Goal: Use online tool/utility: Utilize a website feature to perform a specific function

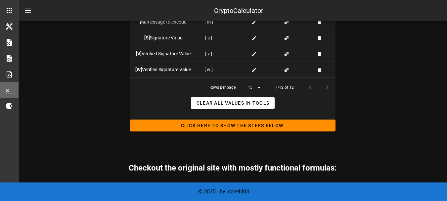
scroll to position [823, 0]
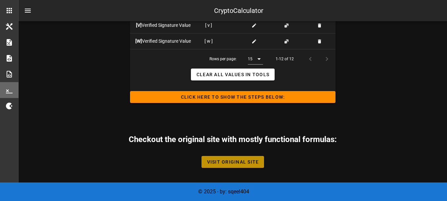
click at [209, 162] on span "Visit Original Site" at bounding box center [233, 161] width 52 height 5
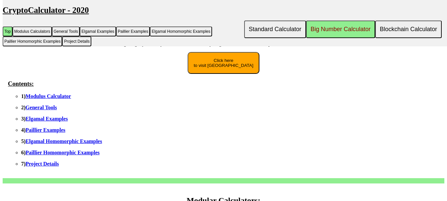
scroll to position [66, 0]
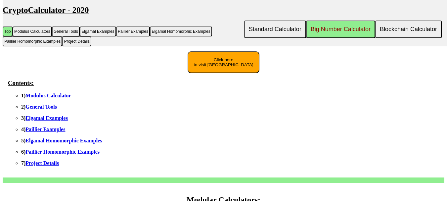
click at [229, 67] on button "Click here to visit [GEOGRAPHIC_DATA]" at bounding box center [223, 62] width 71 height 22
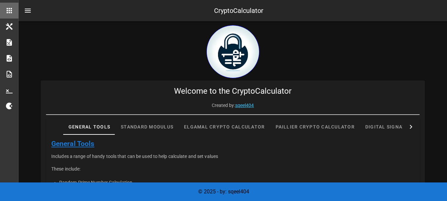
click at [413, 123] on icon at bounding box center [411, 127] width 8 height 8
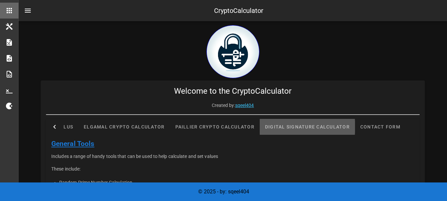
click at [309, 128] on div "Digital Signature Calculator" at bounding box center [307, 127] width 95 height 16
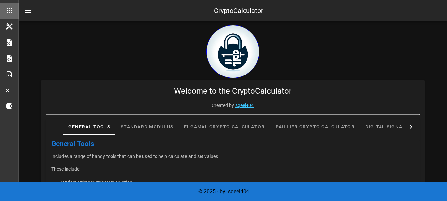
click at [411, 127] on icon at bounding box center [411, 127] width 8 height 8
click at [411, 127] on div "General Tools Standard Modulus Elgamal Crypto Calculator Paillier Crypto Calcul…" at bounding box center [233, 127] width 374 height 16
